Goal: Use online tool/utility: Utilize a website feature to perform a specific function

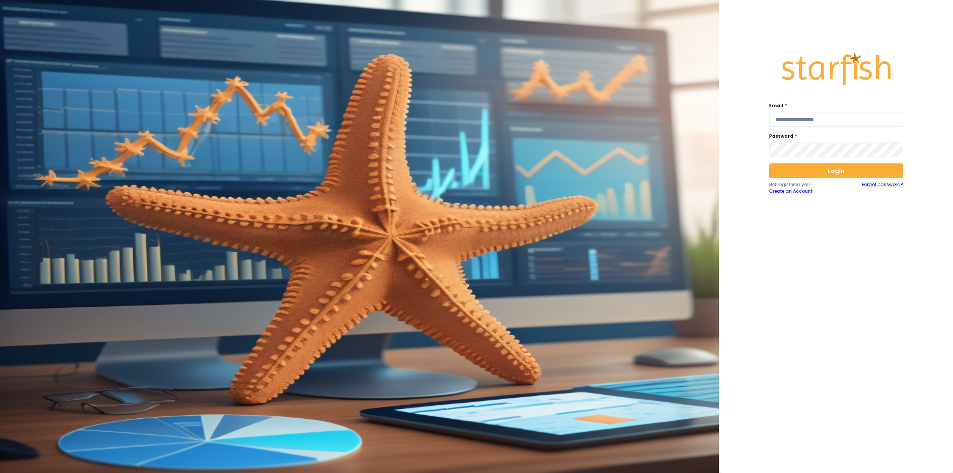
click at [799, 123] on input "email" at bounding box center [836, 119] width 134 height 15
type input "**********"
click at [795, 172] on button "Login" at bounding box center [836, 170] width 134 height 15
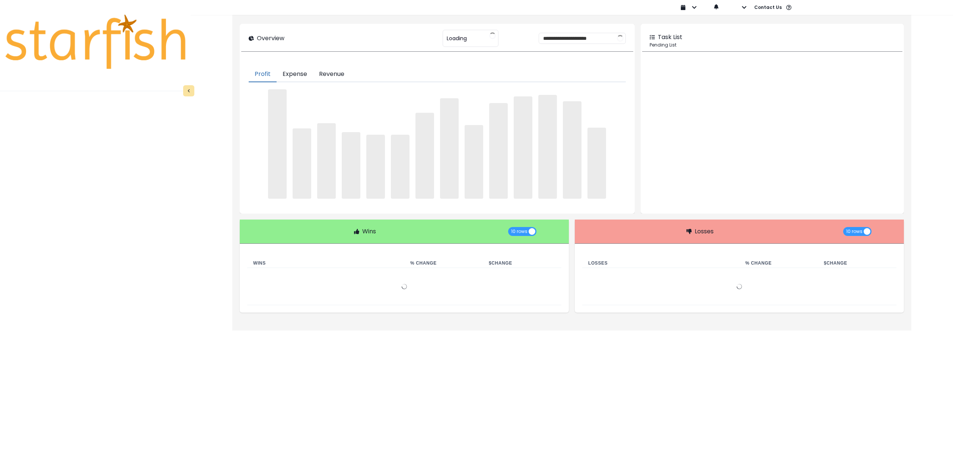
type input "********"
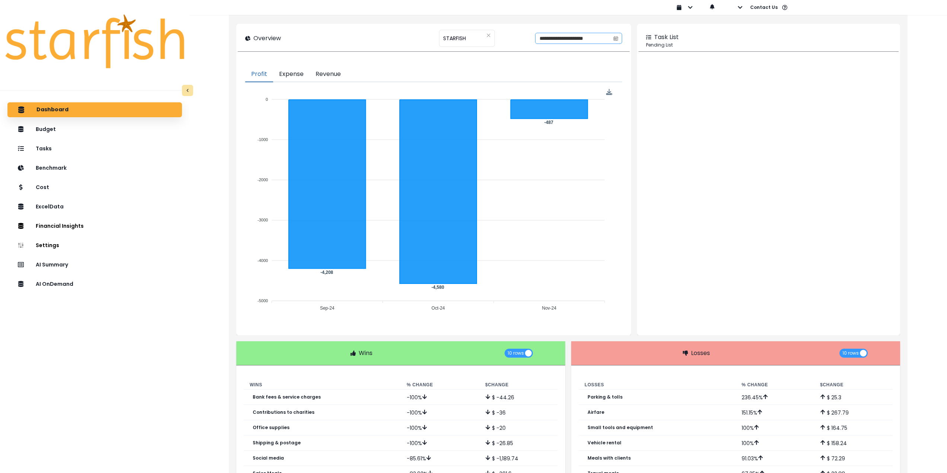
click at [618, 33] on div "**********" at bounding box center [578, 38] width 87 height 11
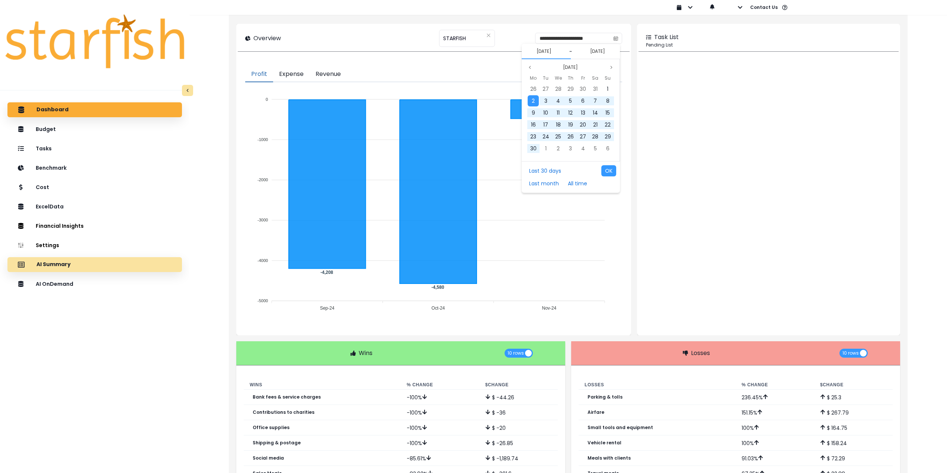
click at [85, 267] on div "AI Summary" at bounding box center [94, 265] width 163 height 16
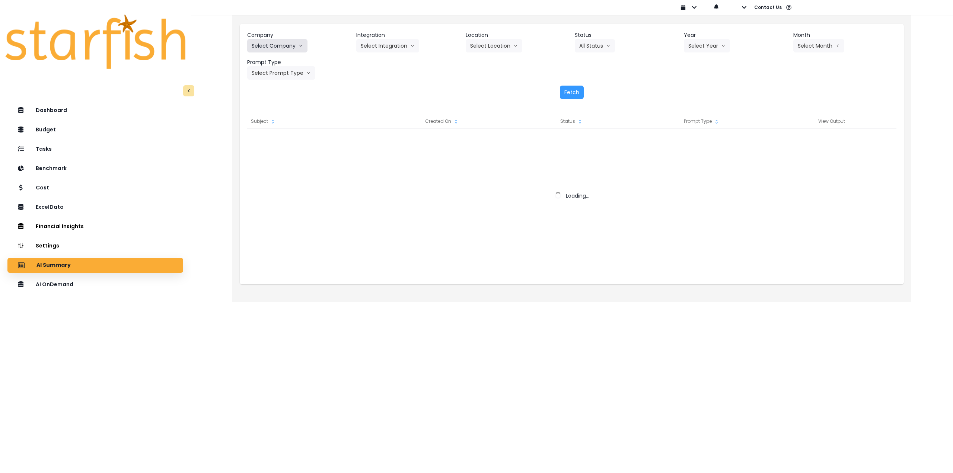
click at [283, 47] on button "Select Company" at bounding box center [277, 45] width 60 height 13
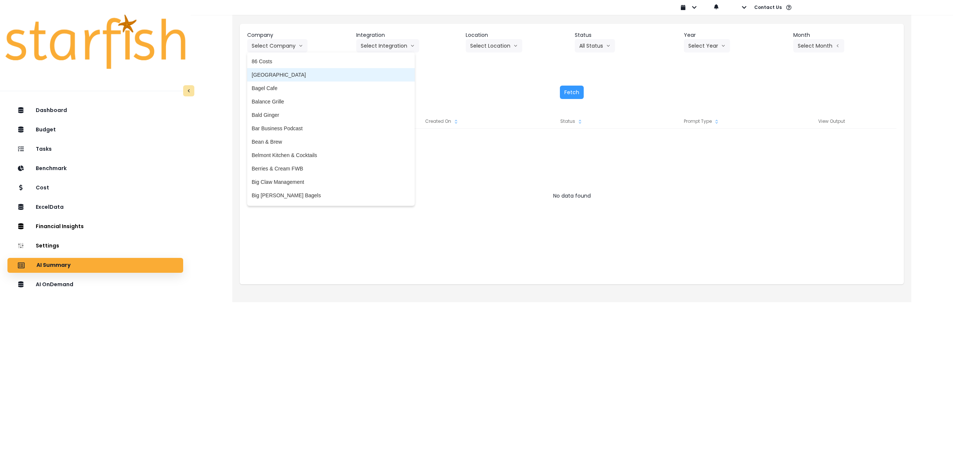
click at [273, 77] on span "[GEOGRAPHIC_DATA]" at bounding box center [331, 74] width 159 height 7
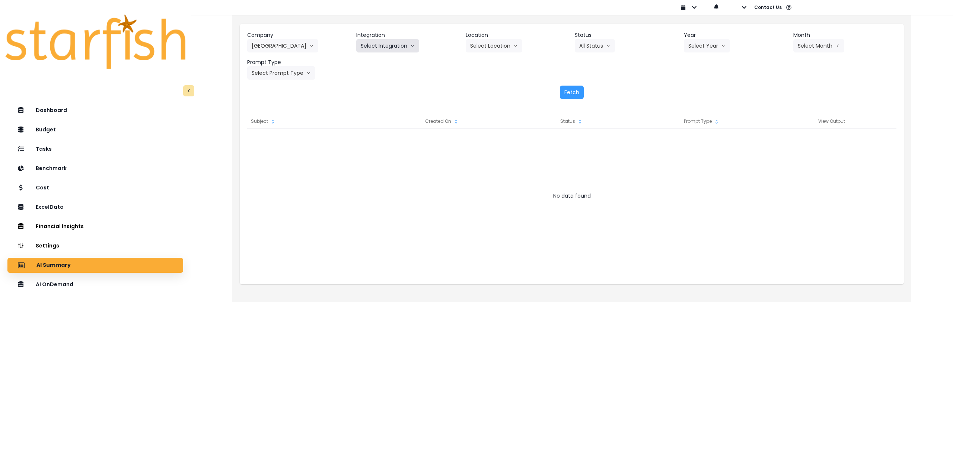
click at [402, 40] on button "Select Integration" at bounding box center [387, 45] width 63 height 13
drag, startPoint x: 381, startPoint y: 61, endPoint x: 482, endPoint y: 48, distance: 101.2
click at [382, 61] on span "[PERSON_NAME]" at bounding box center [382, 61] width 43 height 7
click at [487, 48] on button "Select Location" at bounding box center [494, 45] width 57 height 13
drag, startPoint x: 484, startPoint y: 62, endPoint x: 602, endPoint y: 48, distance: 118.9
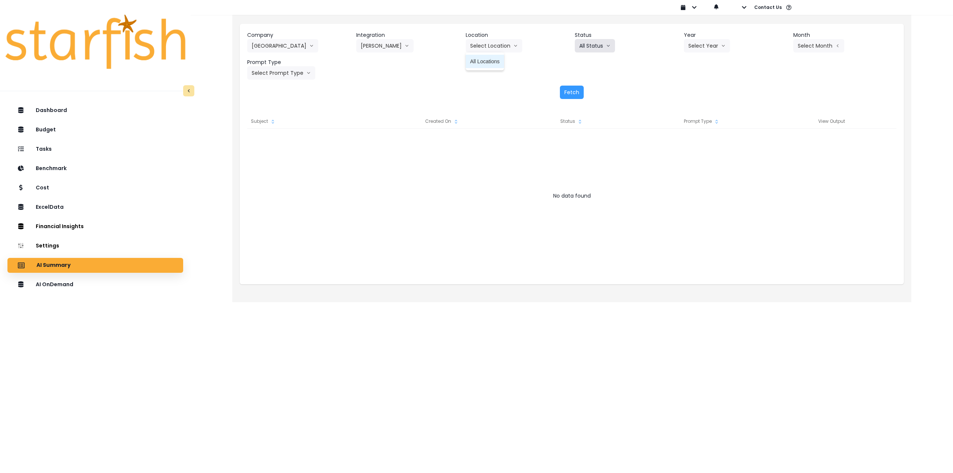
click at [485, 62] on span "All Locations" at bounding box center [484, 61] width 29 height 7
click at [705, 52] on button "Select Year" at bounding box center [707, 45] width 46 height 13
drag, startPoint x: 696, startPoint y: 89, endPoint x: 770, endPoint y: 82, distance: 74.0
click at [697, 89] on span "2025" at bounding box center [694, 87] width 12 height 7
click at [820, 45] on button "Select Month" at bounding box center [818, 45] width 51 height 13
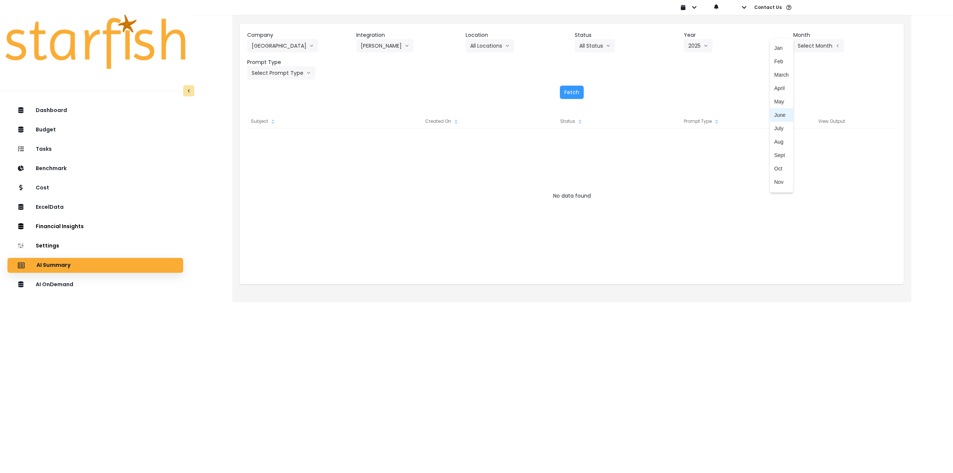
click at [776, 126] on span "July" at bounding box center [781, 128] width 15 height 7
click at [272, 70] on button "Select Prompt Type" at bounding box center [281, 72] width 68 height 13
click at [273, 89] on span "All Types" at bounding box center [273, 88] width 42 height 7
click at [272, 76] on button "All Types" at bounding box center [266, 72] width 39 height 13
drag, startPoint x: 266, startPoint y: 144, endPoint x: 453, endPoint y: 138, distance: 186.9
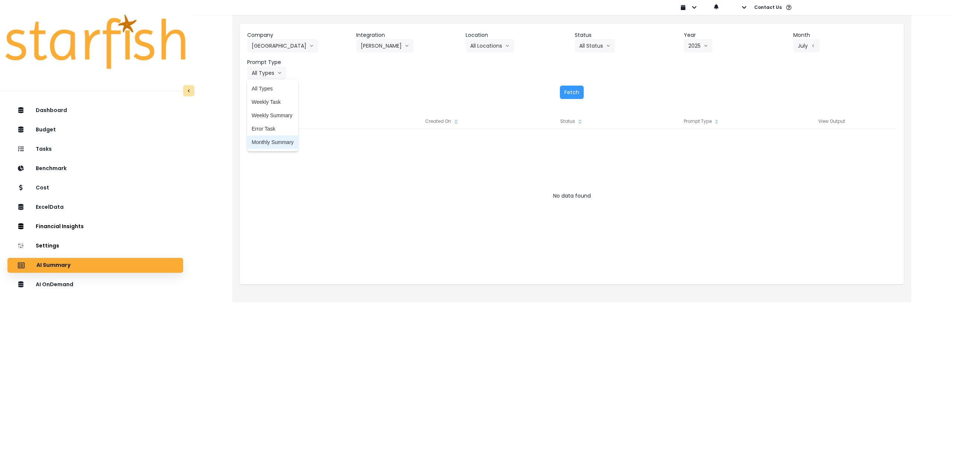
click at [266, 144] on span "Monthly Summary" at bounding box center [273, 141] width 42 height 7
click at [590, 90] on div "Fetch" at bounding box center [571, 92] width 649 height 13
click at [579, 93] on button "Fetch" at bounding box center [572, 92] width 24 height 13
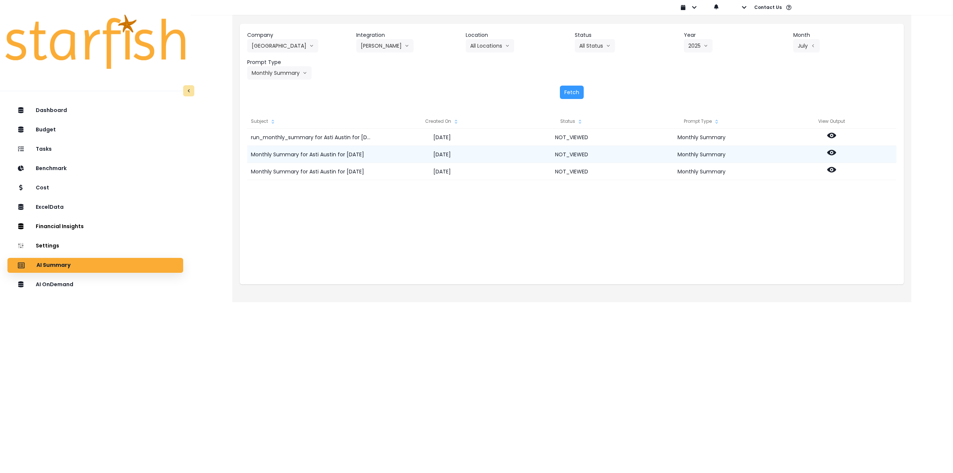
click at [832, 153] on icon at bounding box center [831, 152] width 9 height 9
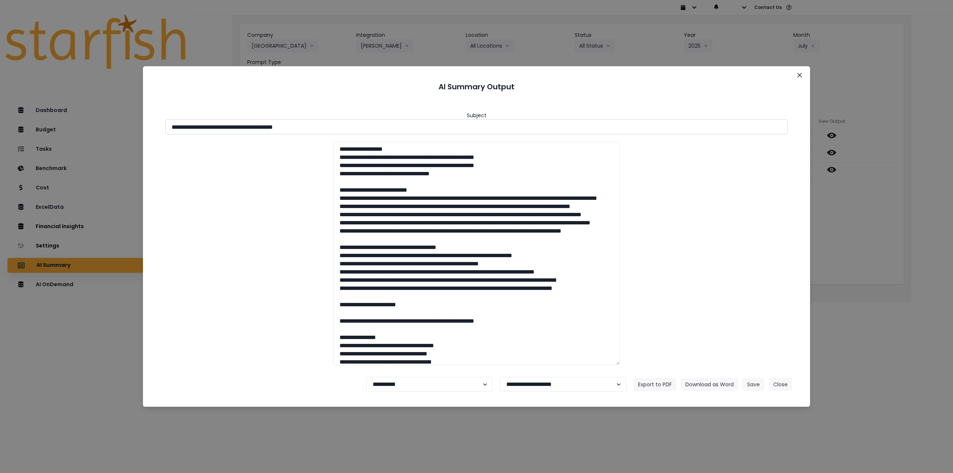
drag, startPoint x: 237, startPoint y: 128, endPoint x: 379, endPoint y: 132, distance: 141.9
click at [379, 132] on input "**********" at bounding box center [476, 126] width 622 height 15
click at [718, 384] on button "Download as Word" at bounding box center [709, 384] width 57 height 13
click at [850, 220] on div "**********" at bounding box center [476, 236] width 953 height 473
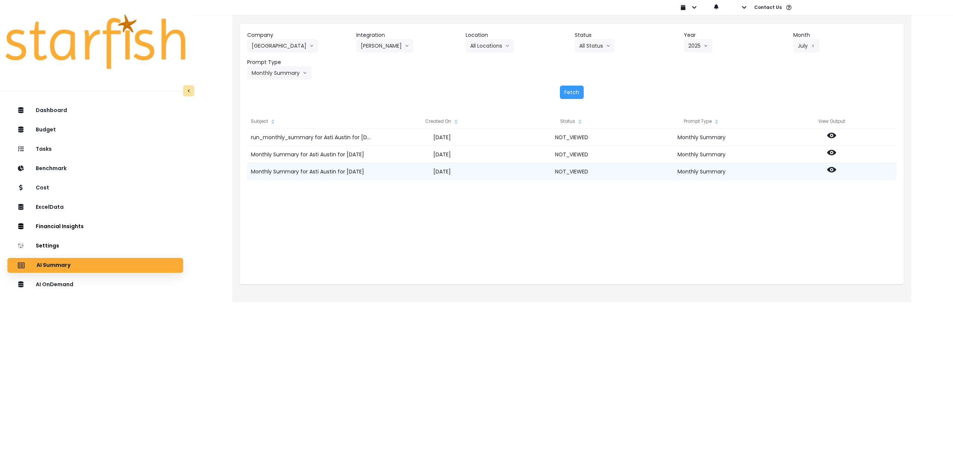
click at [836, 170] on div at bounding box center [831, 171] width 130 height 17
click at [830, 171] on icon at bounding box center [831, 170] width 9 height 6
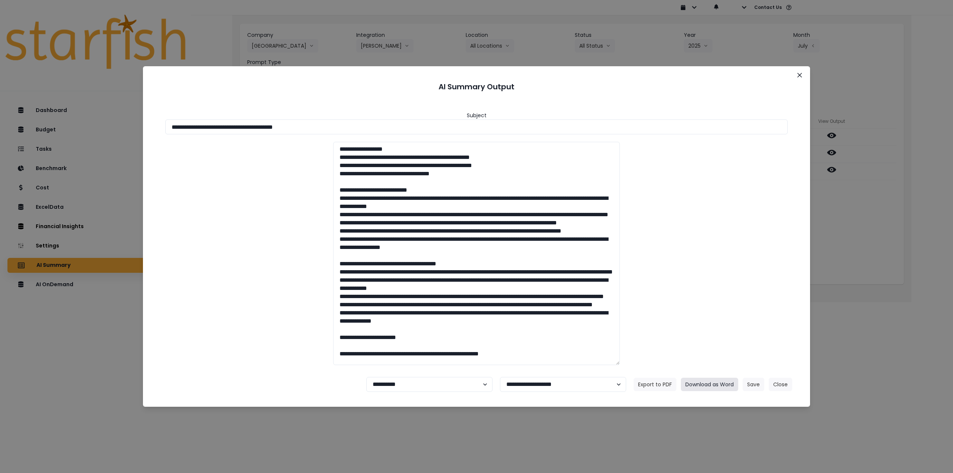
click at [720, 384] on button "Download as Word" at bounding box center [709, 384] width 57 height 13
click at [799, 74] on icon "Close" at bounding box center [799, 75] width 4 height 4
